Goal: Information Seeking & Learning: Learn about a topic

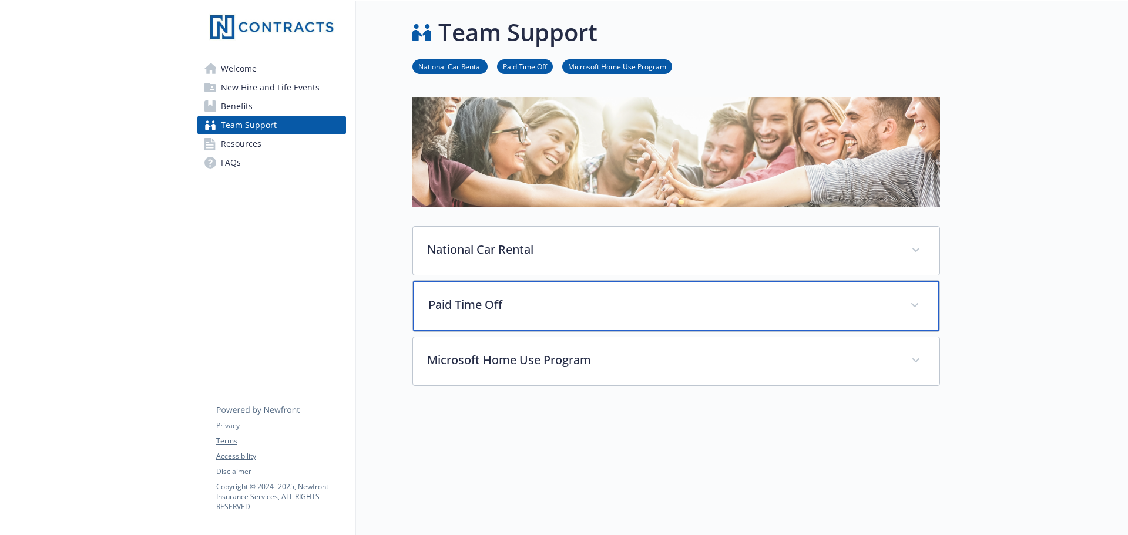
click at [548, 314] on div "Paid Time Off" at bounding box center [676, 306] width 527 height 51
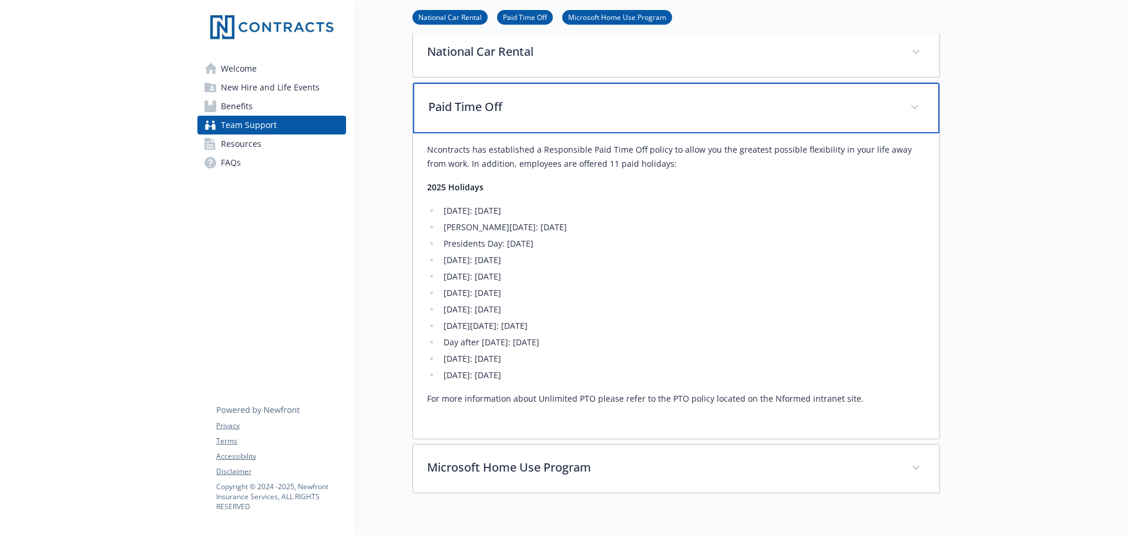
scroll to position [199, 0]
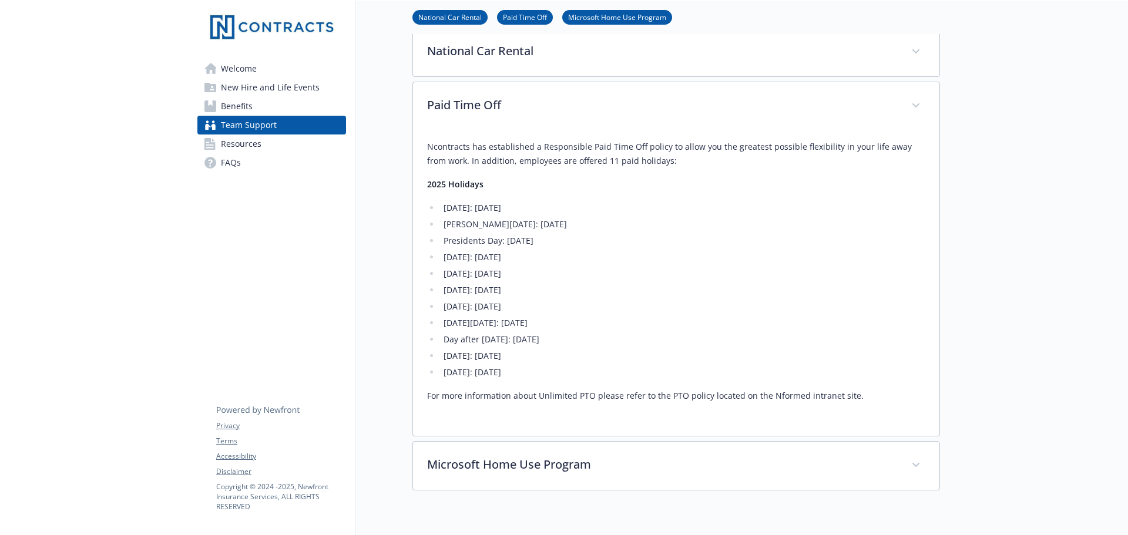
click at [110, 245] on div at bounding box center [94, 262] width 188 height 920
